Goal: Ask a question: Seek information or help from site administrators or community

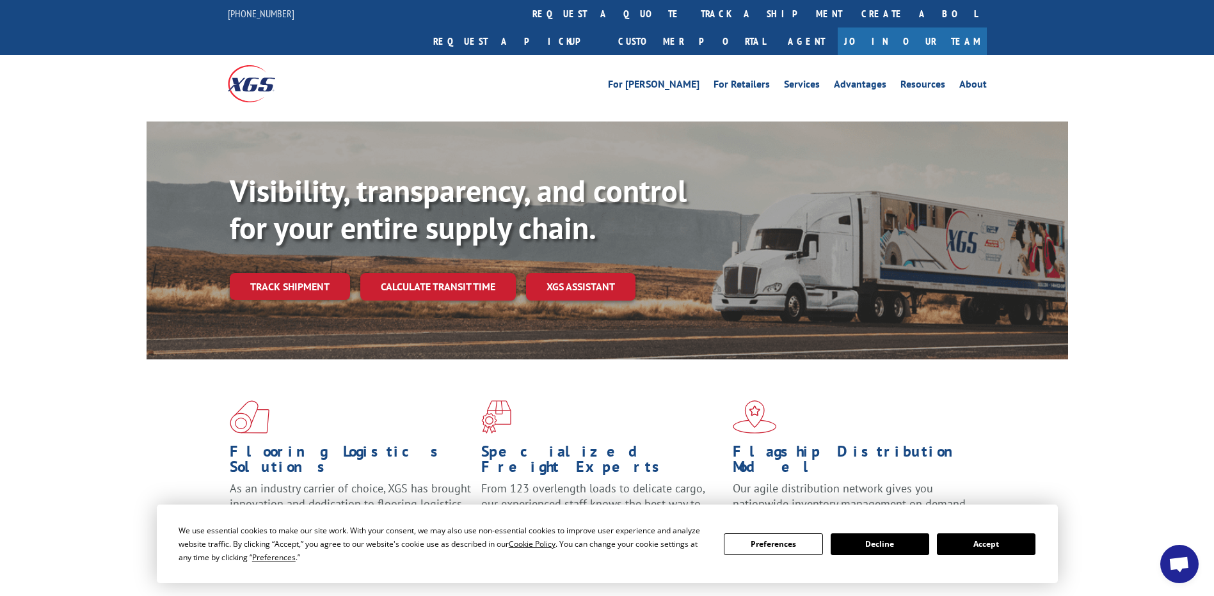
click at [989, 543] on button "Accept" at bounding box center [986, 545] width 99 height 22
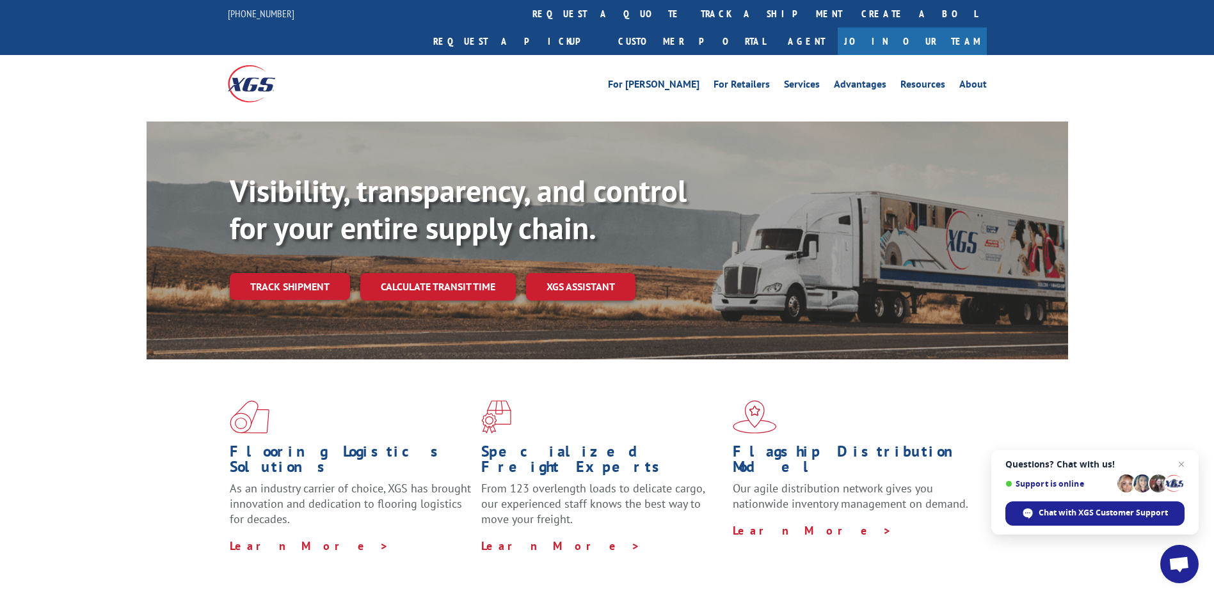
click at [1141, 386] on div "Flooring Logistics Solutions As an industry carrier of choice, XGS has brought …" at bounding box center [607, 488] width 1214 height 257
click at [1088, 509] on span "Chat with XGS Customer Support" at bounding box center [1102, 513] width 129 height 12
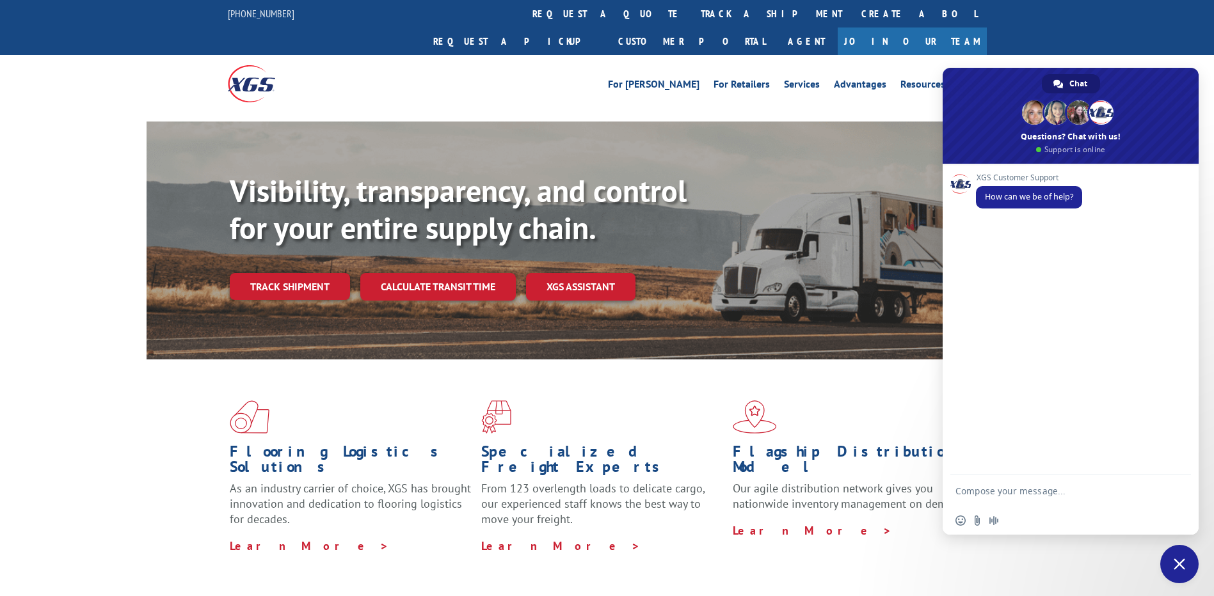
click at [1012, 490] on textarea "Compose your message..." at bounding box center [1057, 491] width 205 height 32
type textarea "hi"
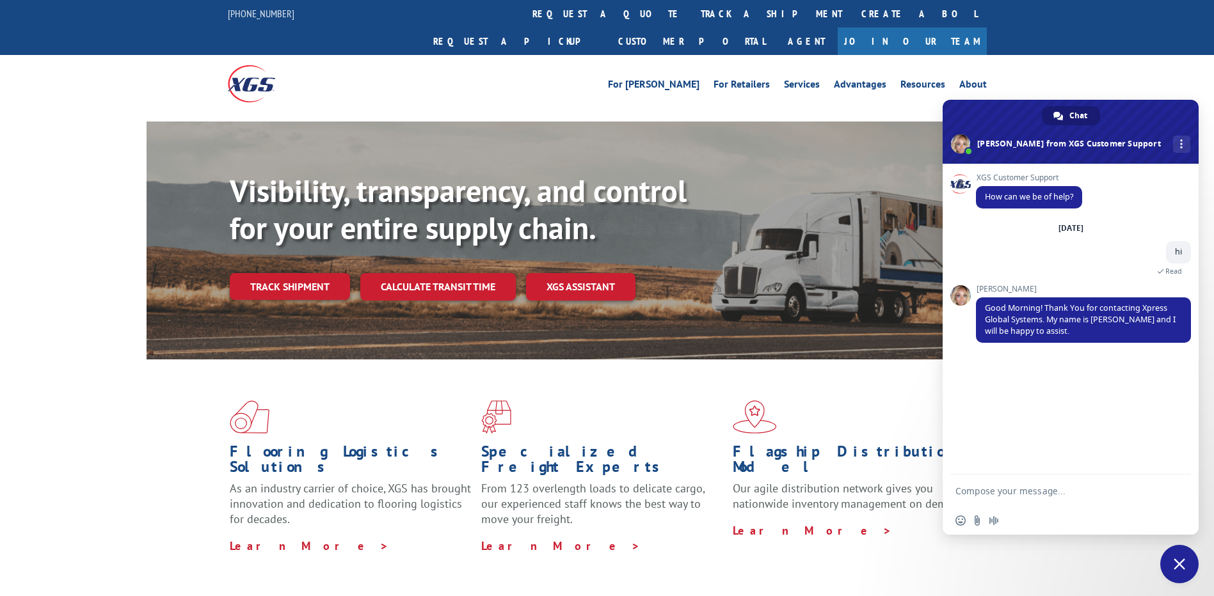
click at [1145, 393] on div "XGS Customer Support How can we be of help? [DATE] hi Just now Read [PERSON_NAM…" at bounding box center [1070, 319] width 256 height 311
click at [1010, 491] on textarea "Compose your message..." at bounding box center [1057, 491] width 205 height 32
paste textarea "Hi good morniung need info about load numbers 524895861 and 524800810, need to …"
type textarea "Hi good morniung need info about load numbers 524895861 and 524800810, need to …"
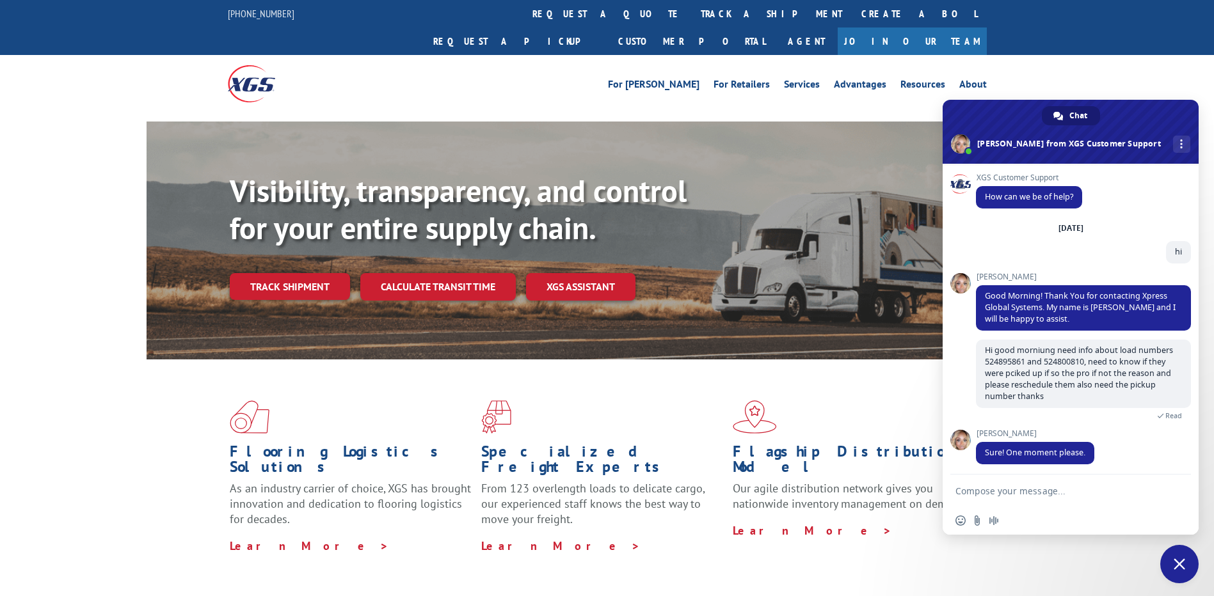
scroll to position [4, 0]
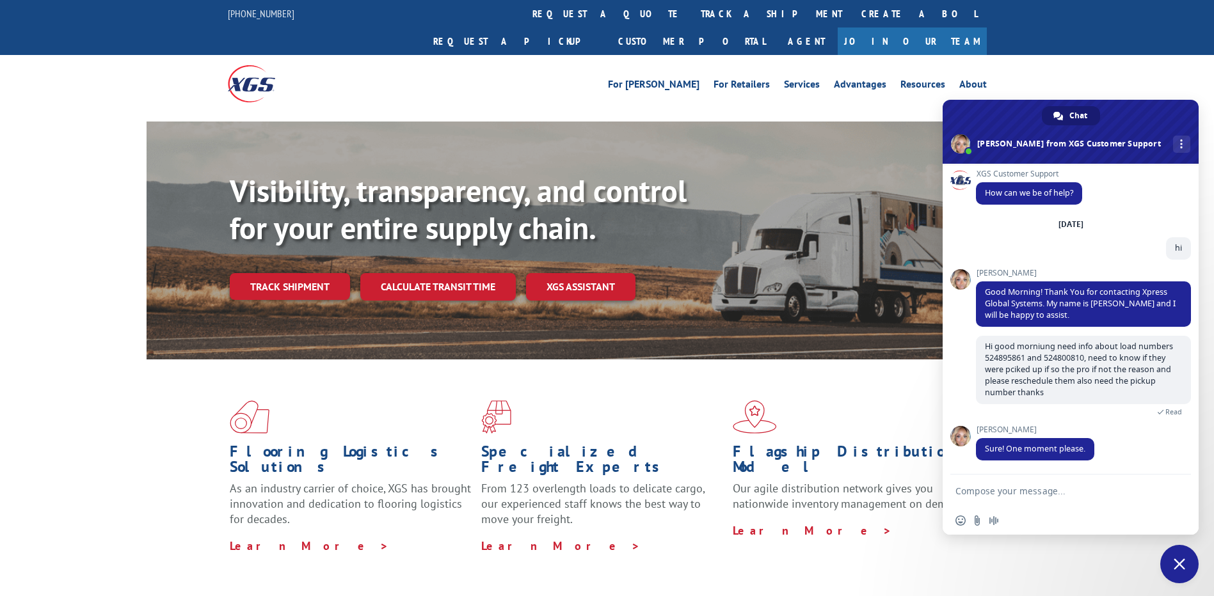
click at [983, 498] on textarea "Compose your message..." at bounding box center [1057, 491] width 205 height 32
type textarea "sure"
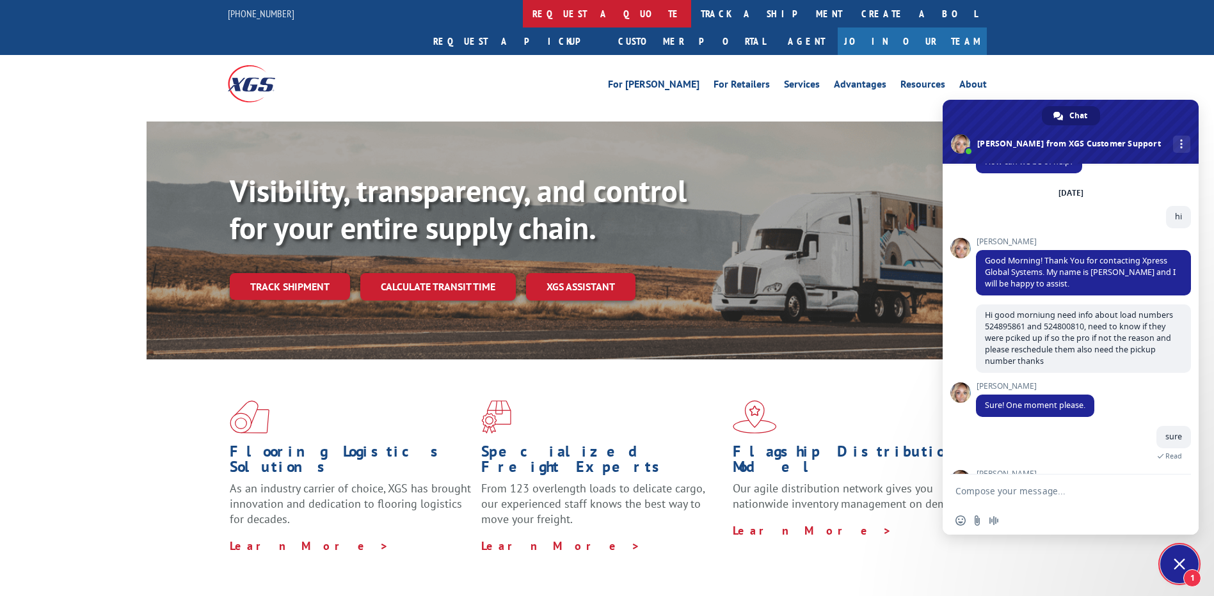
scroll to position [91, 0]
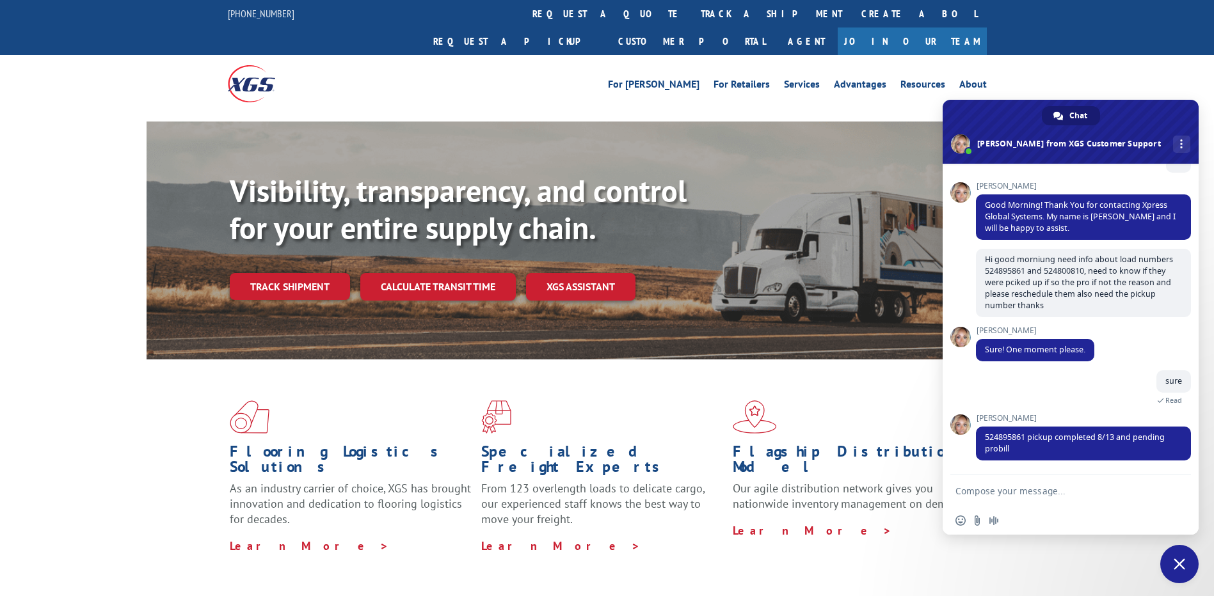
click at [1024, 493] on textarea "Compose your message..." at bounding box center [1057, 491] width 205 height 32
type textarea "what is the pickup number soi i can check it out on my records?"
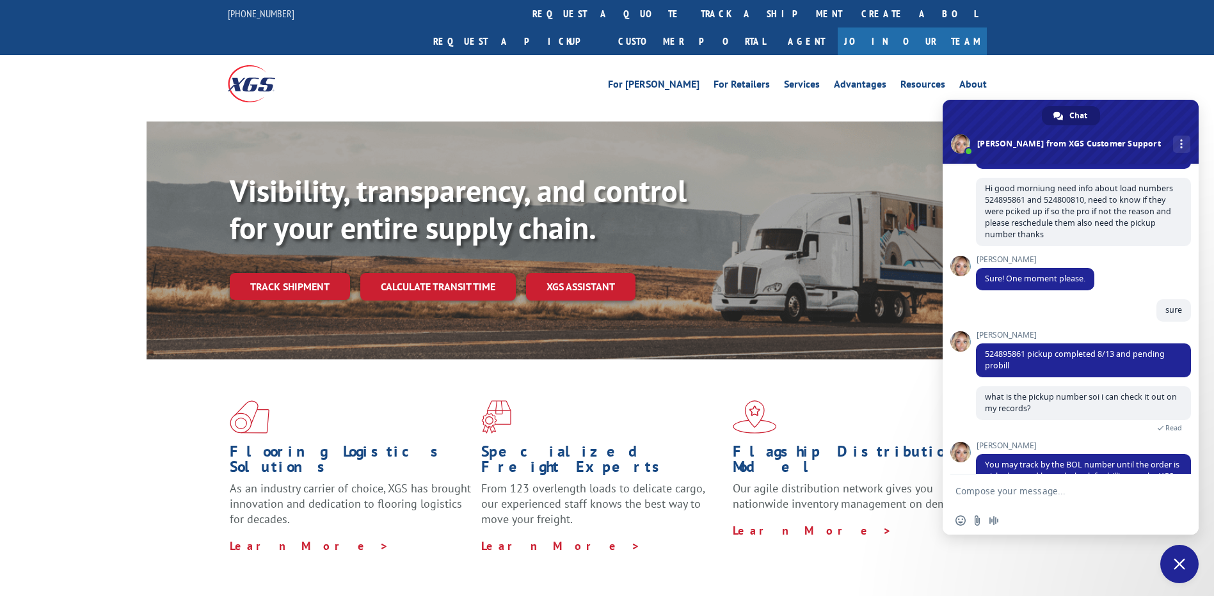
scroll to position [239, 0]
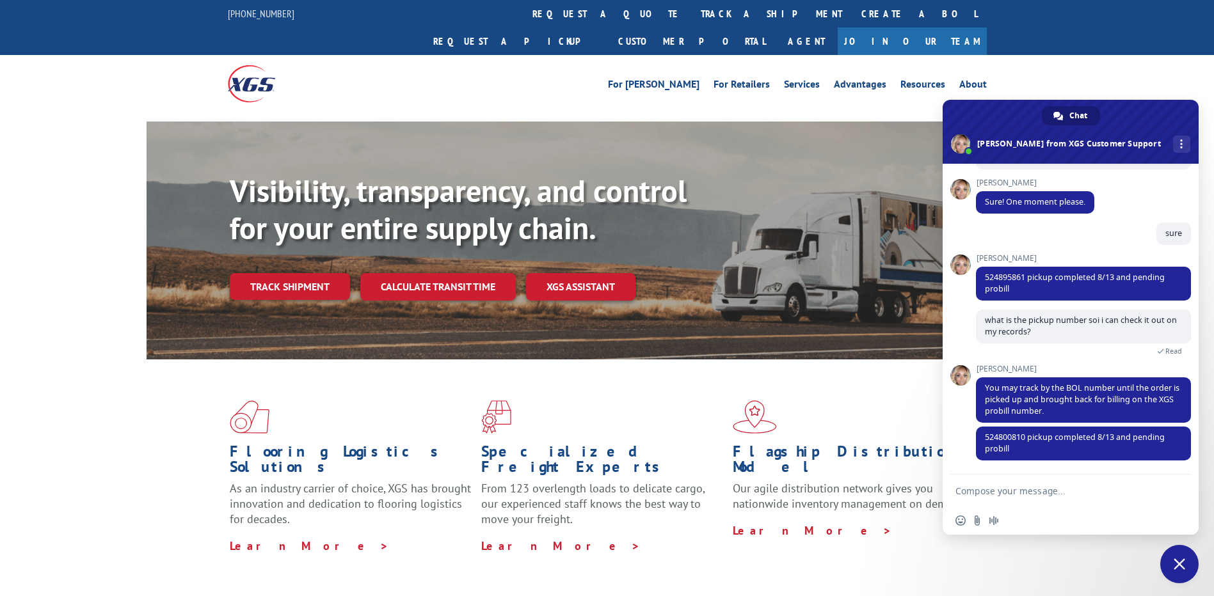
click at [984, 496] on textarea "Compose your message..." at bounding box center [1057, 491] width 205 height 32
type textarea "ok, any idea when the pro will be available?"
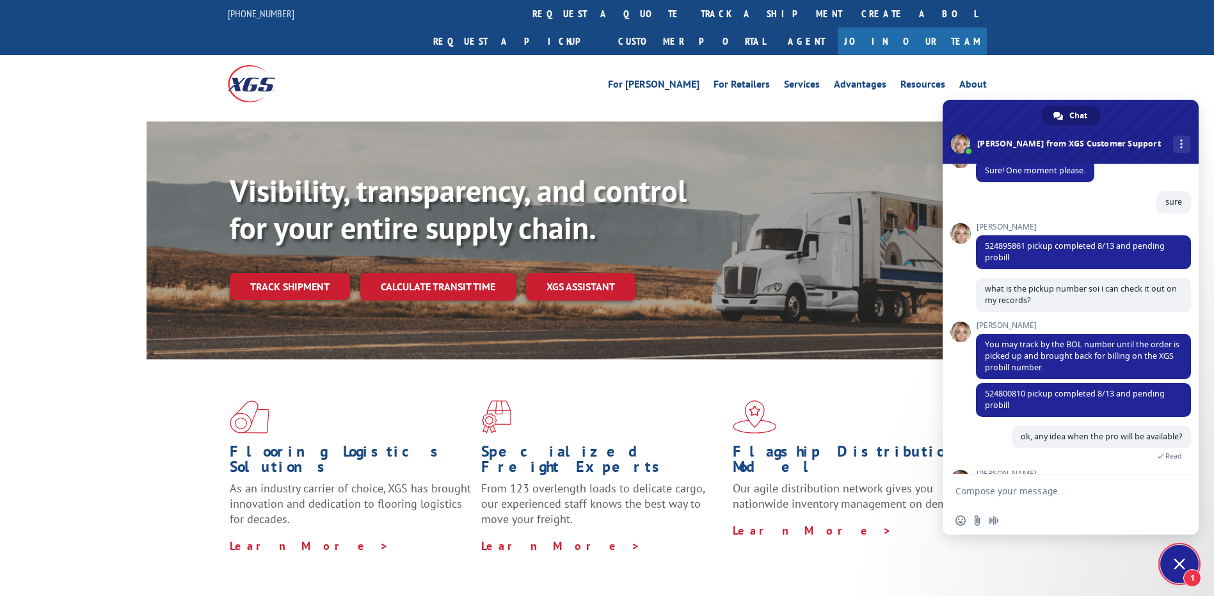
scroll to position [314, 0]
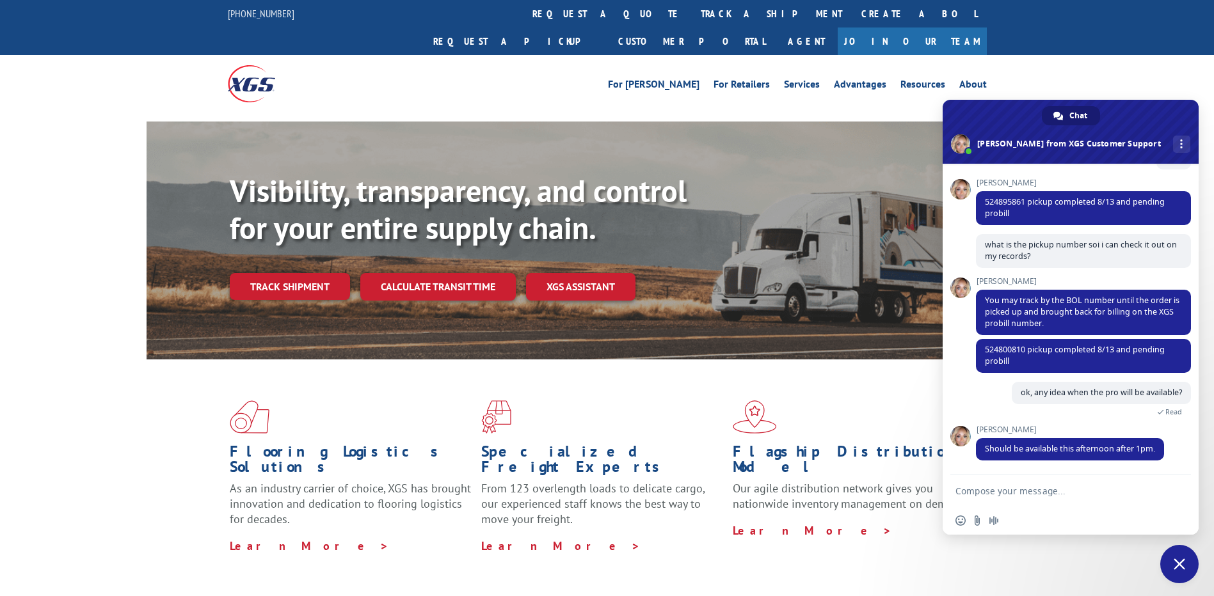
click at [1045, 493] on textarea "Compose your message..." at bounding box center [1057, 491] width 205 height 32
type textarea "ok thanks"
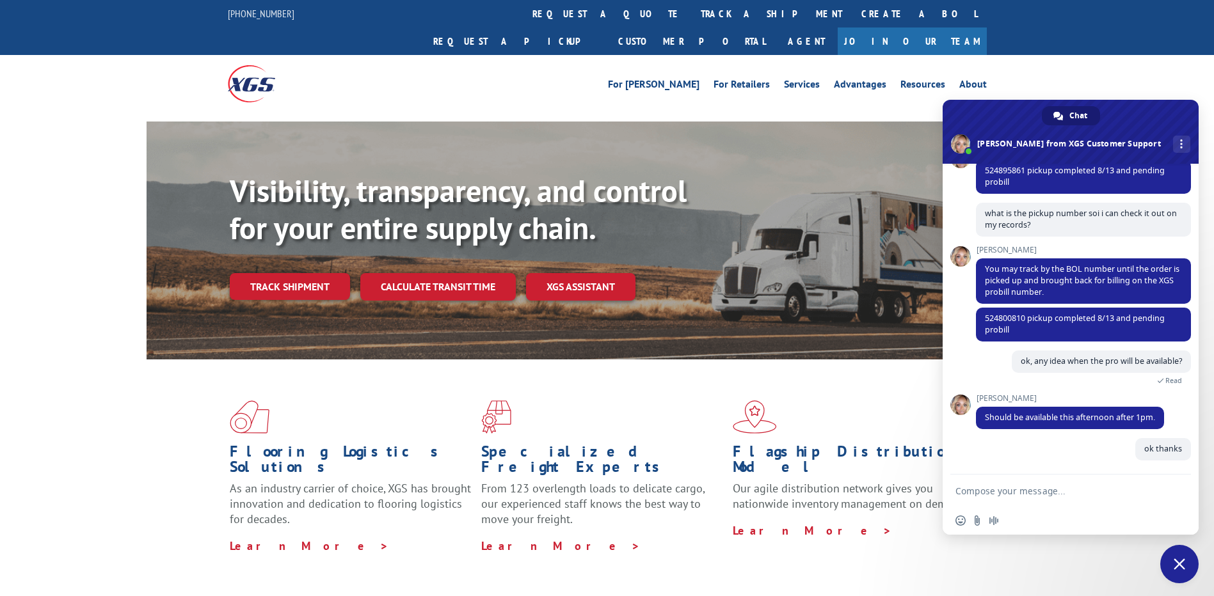
scroll to position [346, 0]
